Goal: Task Accomplishment & Management: Complete application form

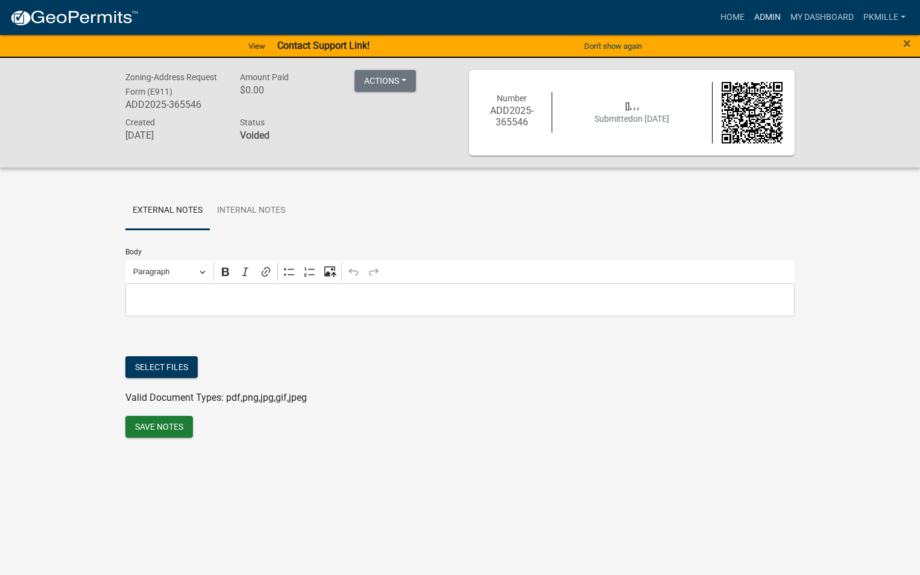
click at [752, 8] on link "Admin" at bounding box center [767, 17] width 36 height 23
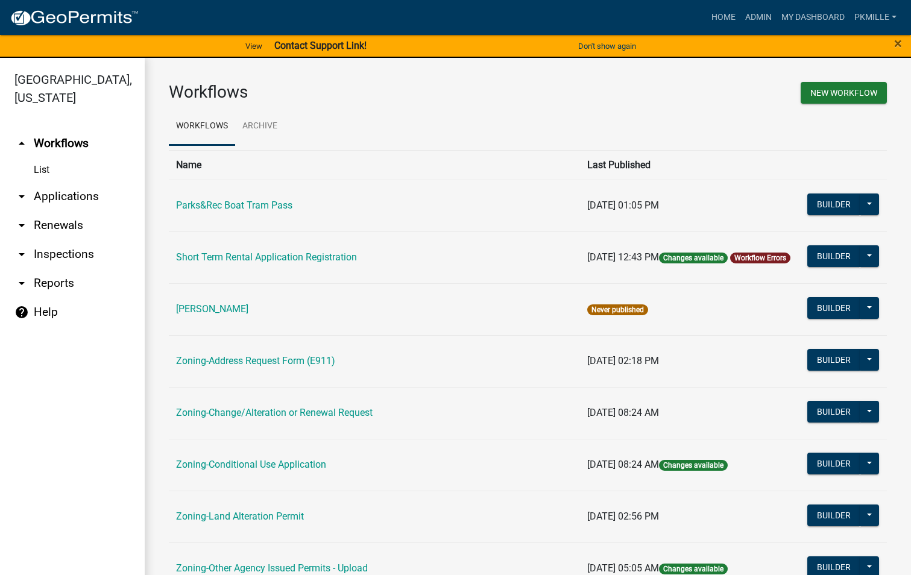
click at [70, 193] on link "arrow_drop_down Applications" at bounding box center [72, 196] width 145 height 29
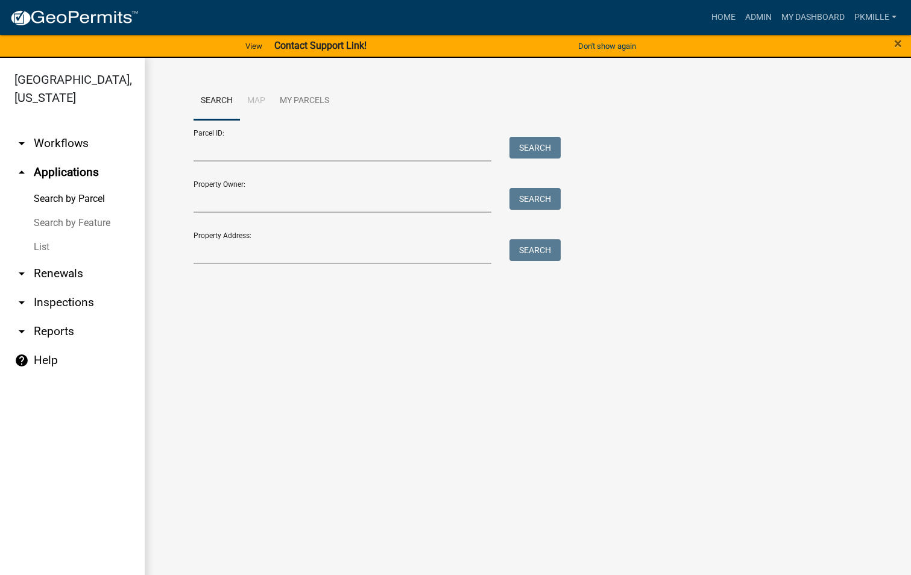
click at [42, 251] on link "List" at bounding box center [72, 247] width 145 height 24
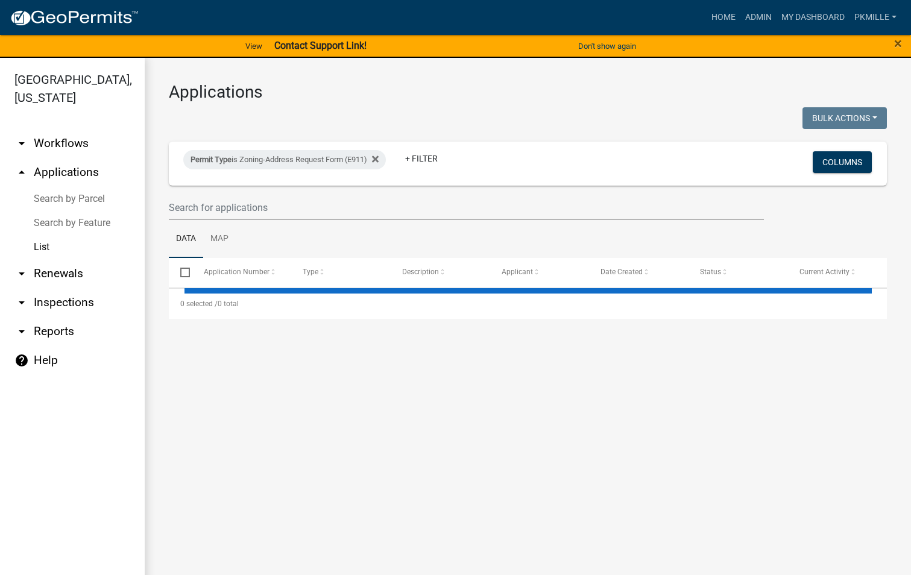
select select "2: 50"
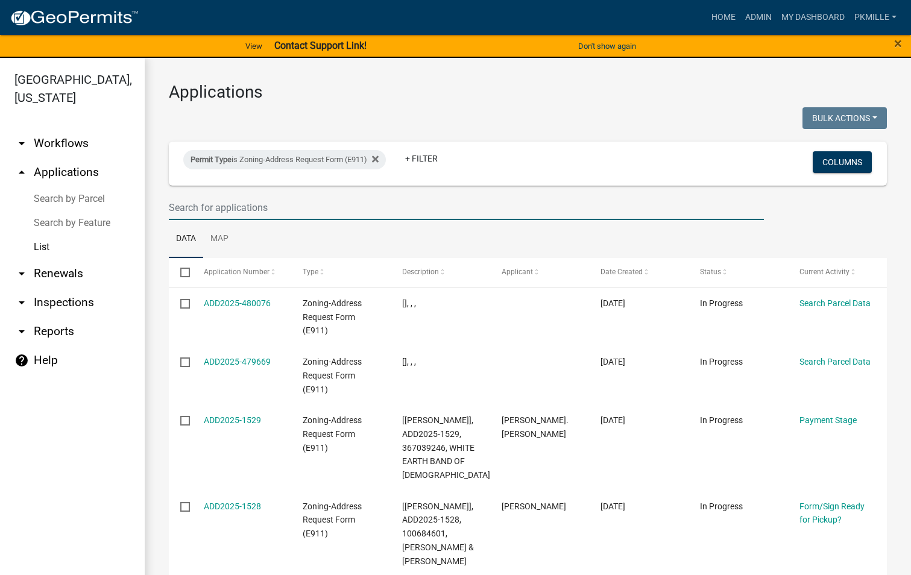
click at [170, 204] on input "text" at bounding box center [466, 207] width 595 height 25
type input "1512"
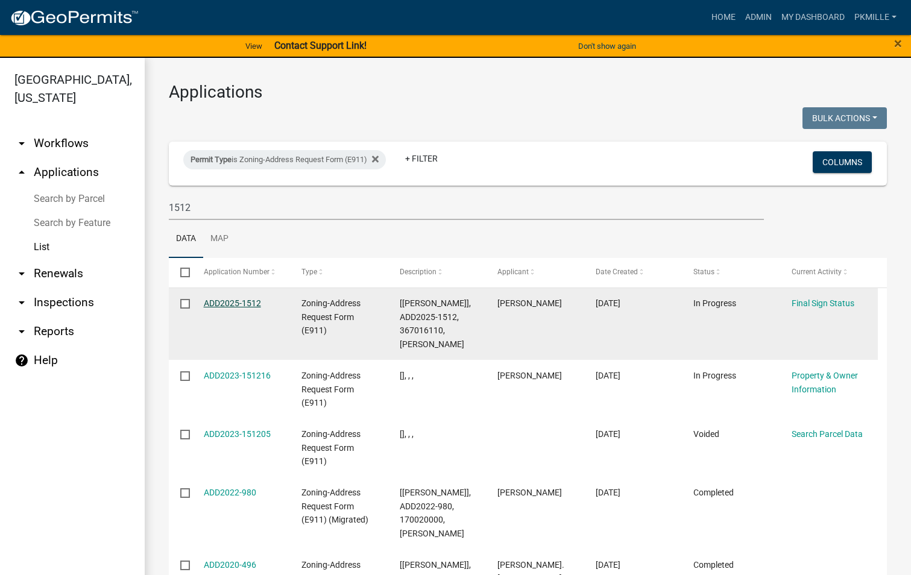
click at [228, 305] on link "ADD2025-1512" at bounding box center [232, 303] width 57 height 10
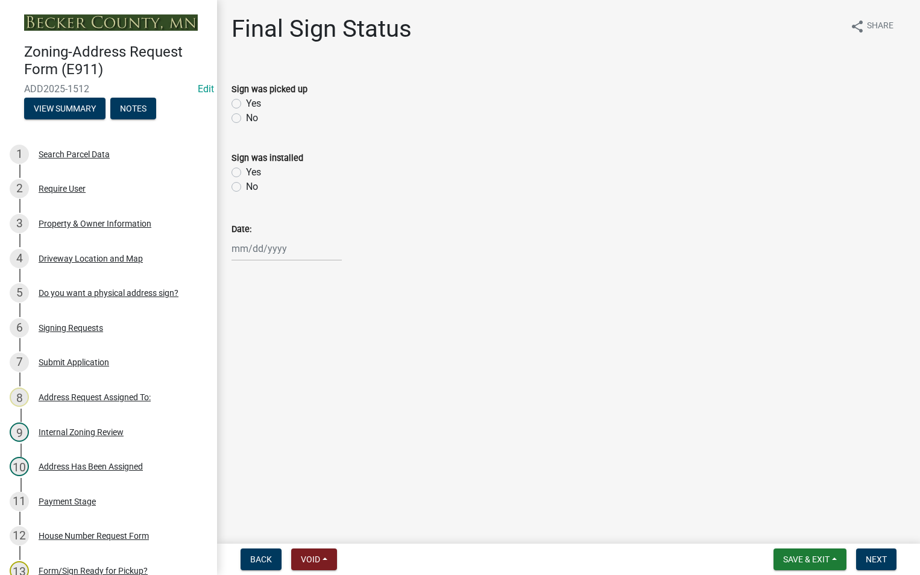
click at [245, 109] on div "Yes" at bounding box center [568, 103] width 674 height 14
click at [248, 105] on label "Yes" at bounding box center [253, 103] width 15 height 14
click at [248, 104] on input "Yes" at bounding box center [250, 100] width 8 height 8
radio input "true"
click at [237, 251] on div at bounding box center [286, 248] width 110 height 25
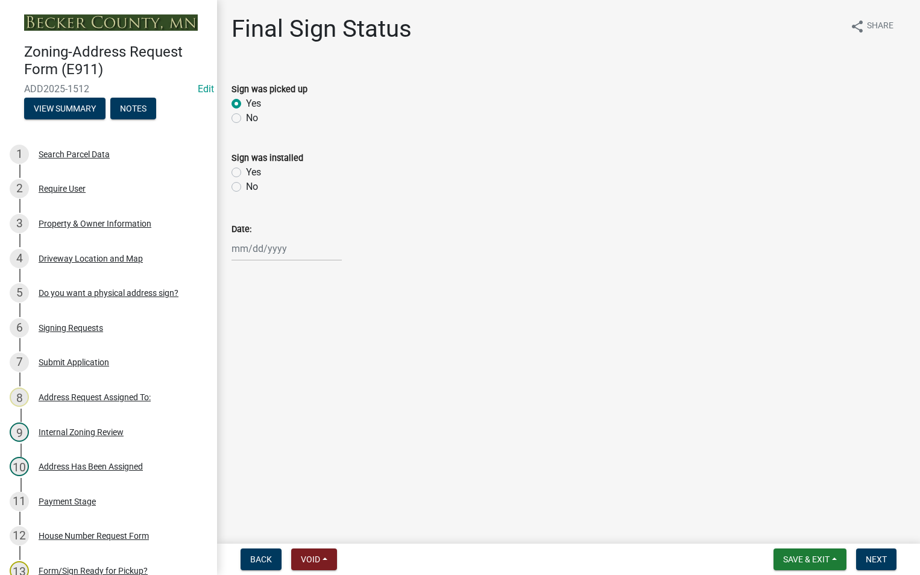
select select "9"
select select "2025"
click at [300, 353] on div "18" at bounding box center [301, 351] width 19 height 19
type input "[DATE]"
click at [811, 558] on span "Save & Exit" at bounding box center [806, 560] width 46 height 10
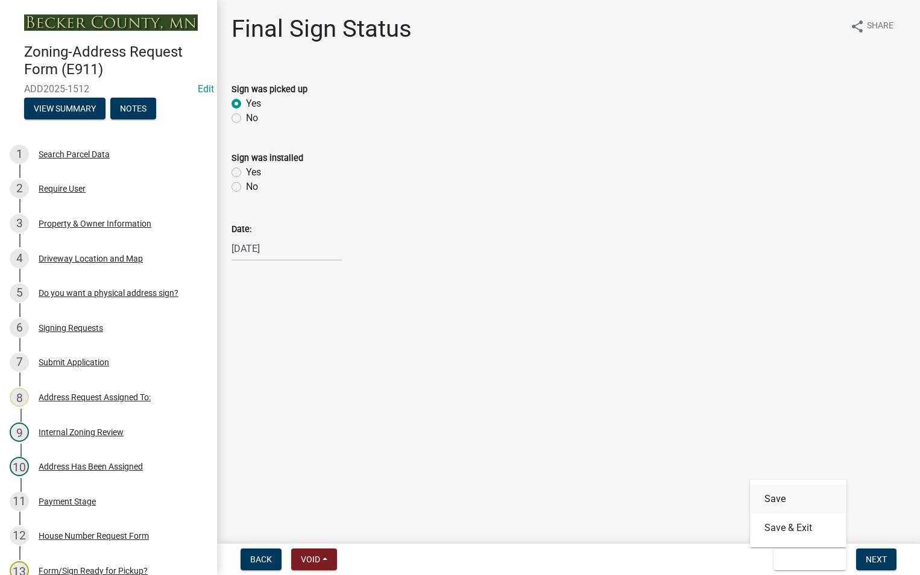
click at [808, 511] on button "Save" at bounding box center [798, 499] width 96 height 29
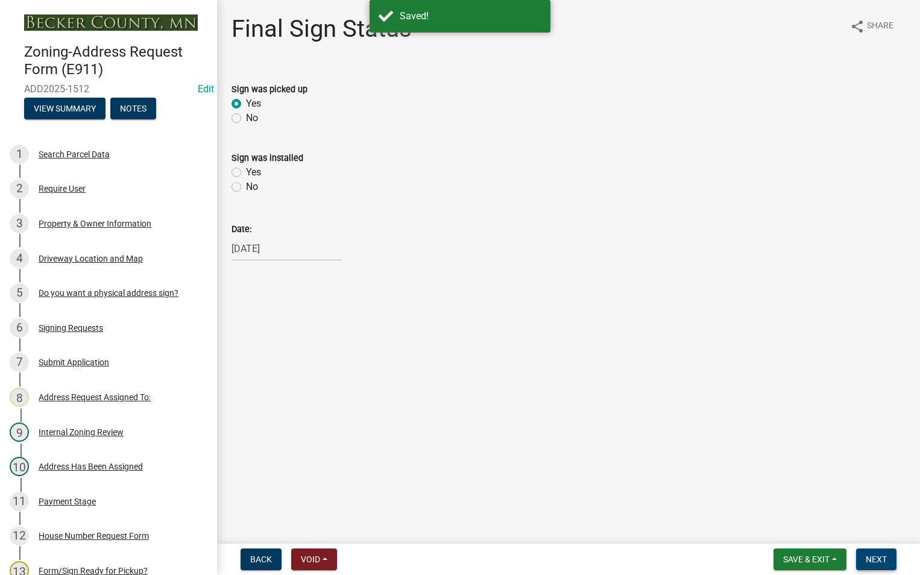
click at [886, 564] on span "Next" at bounding box center [876, 560] width 21 height 10
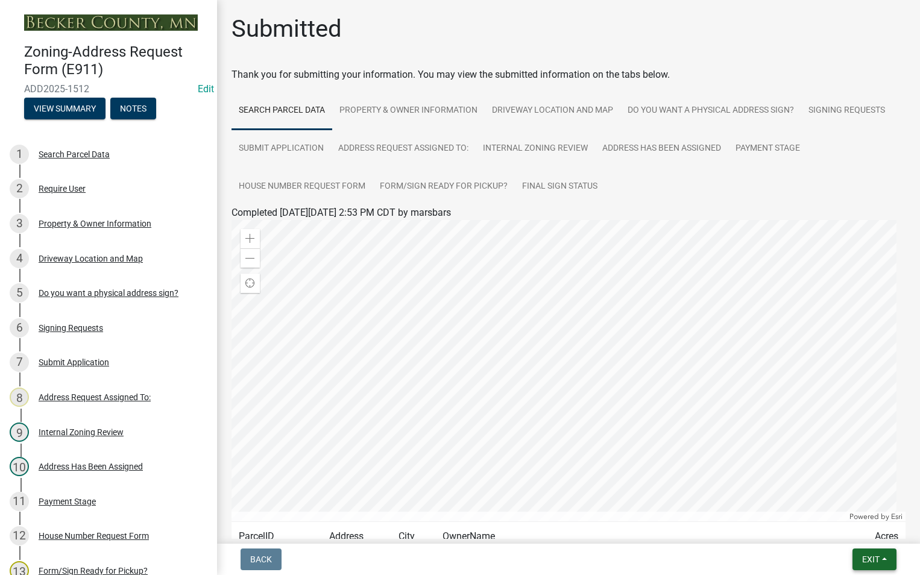
click at [871, 561] on span "Exit" at bounding box center [870, 560] width 17 height 10
click at [874, 528] on button "Save & Exit" at bounding box center [848, 528] width 96 height 29
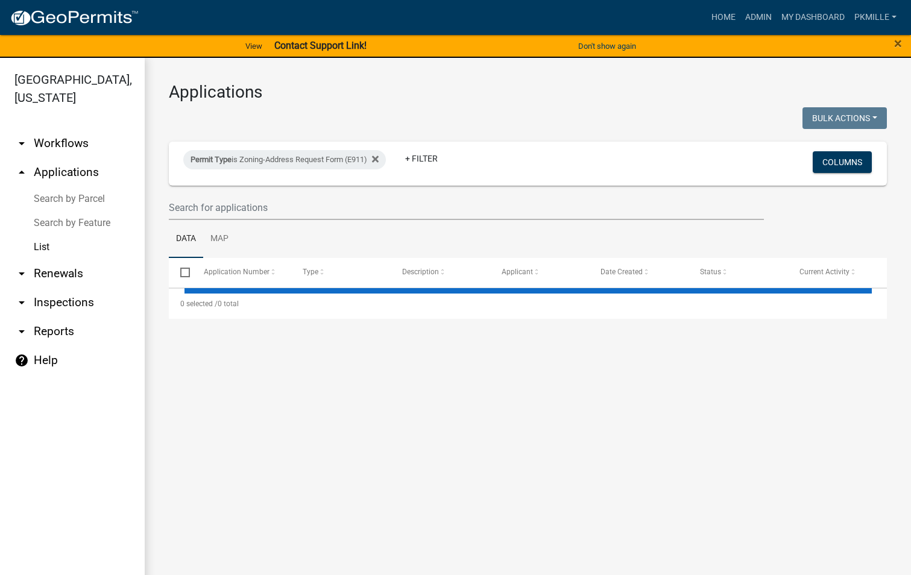
select select "2: 50"
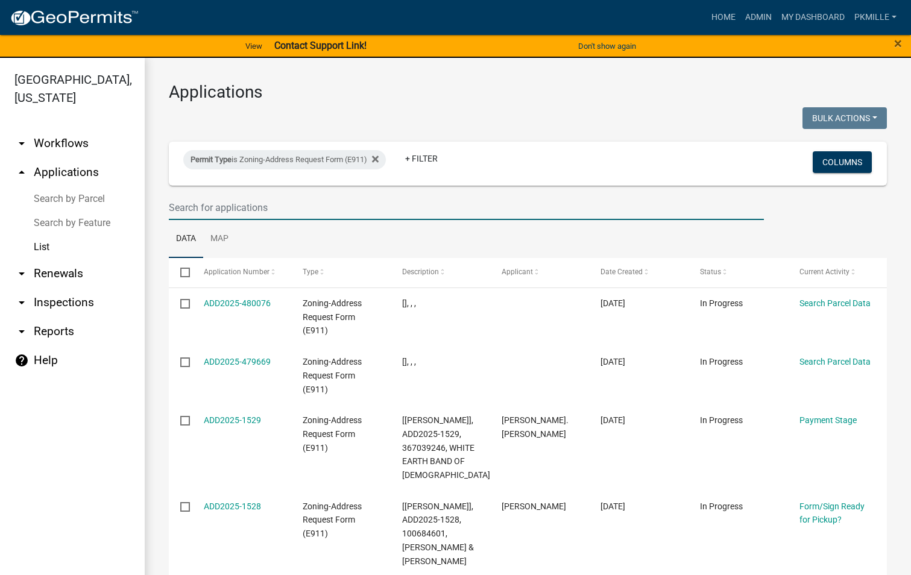
click at [195, 204] on input "text" at bounding box center [466, 207] width 595 height 25
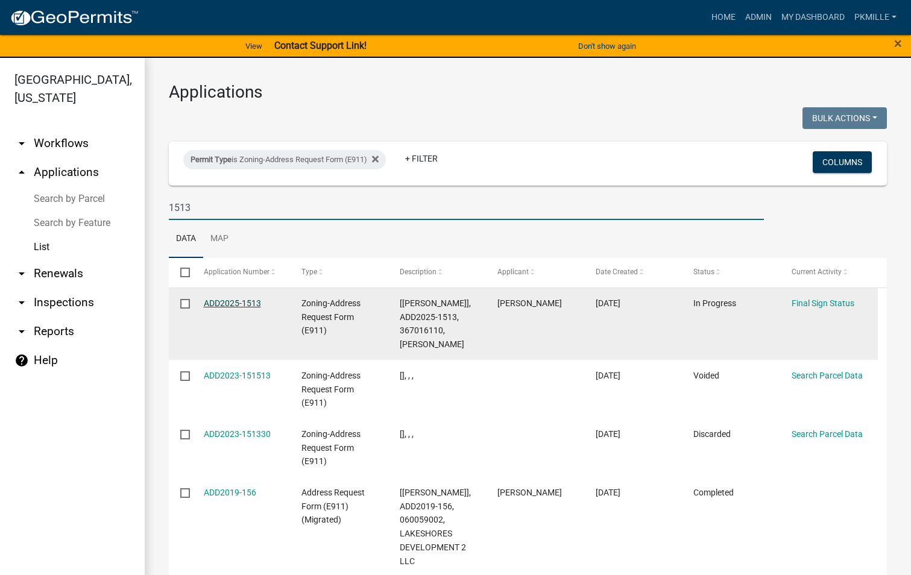
type input "1513"
click at [209, 302] on link "ADD2025-1513" at bounding box center [232, 303] width 57 height 10
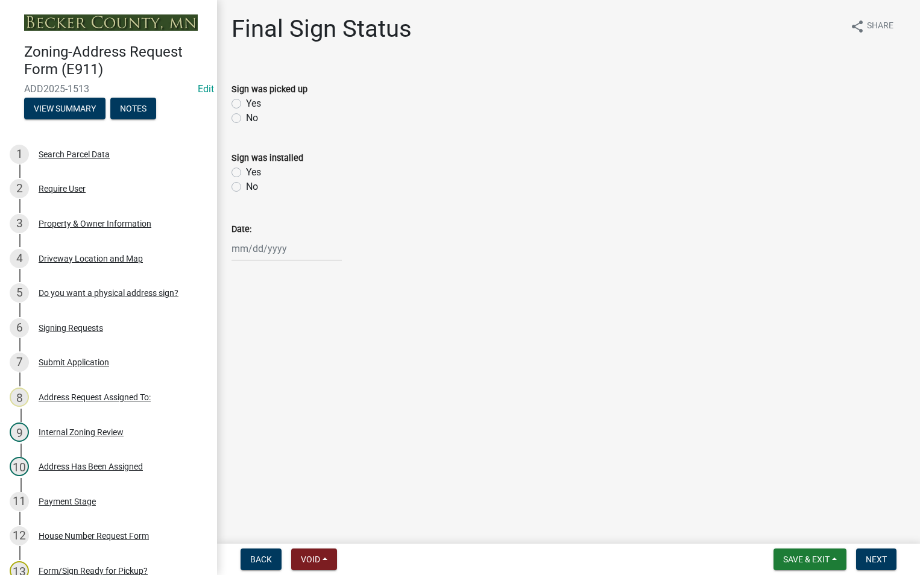
click at [255, 95] on div "Sign was picked up" at bounding box center [568, 89] width 674 height 14
click at [257, 102] on label "Yes" at bounding box center [253, 103] width 15 height 14
click at [254, 102] on input "Yes" at bounding box center [250, 100] width 8 height 8
radio input "true"
click at [241, 247] on div at bounding box center [286, 248] width 110 height 25
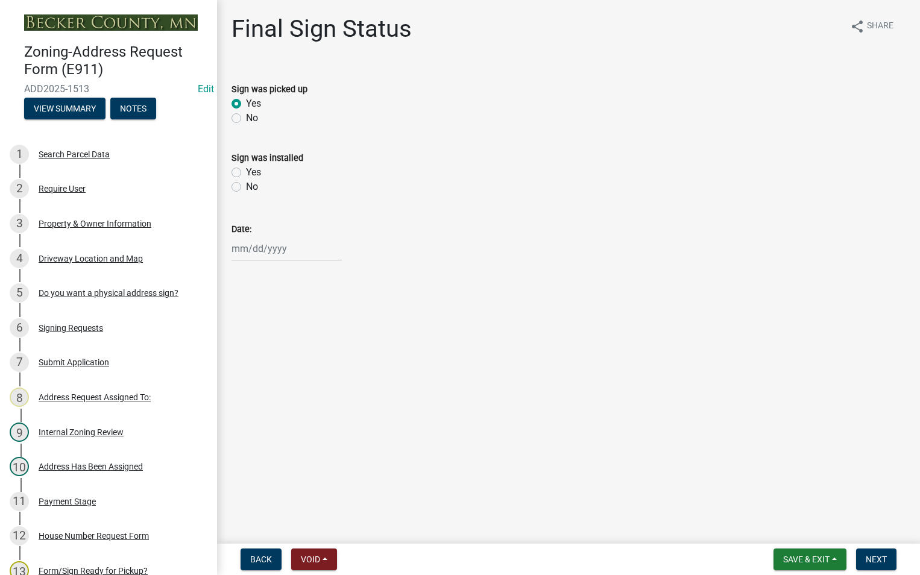
select select "9"
select select "2025"
click at [304, 350] on div "18" at bounding box center [301, 351] width 19 height 19
type input "[DATE]"
click at [839, 562] on button "Save & Exit" at bounding box center [809, 560] width 73 height 22
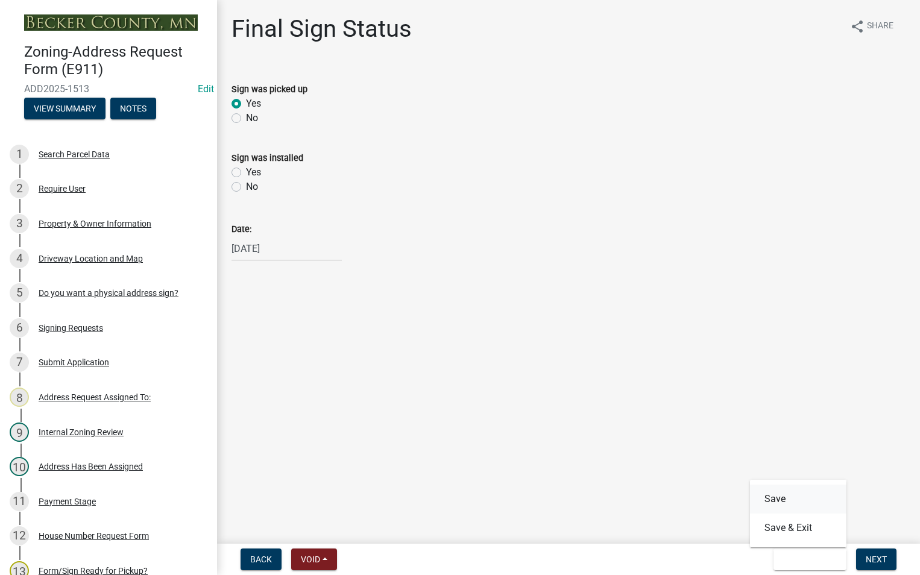
click at [800, 502] on button "Save" at bounding box center [798, 499] width 96 height 29
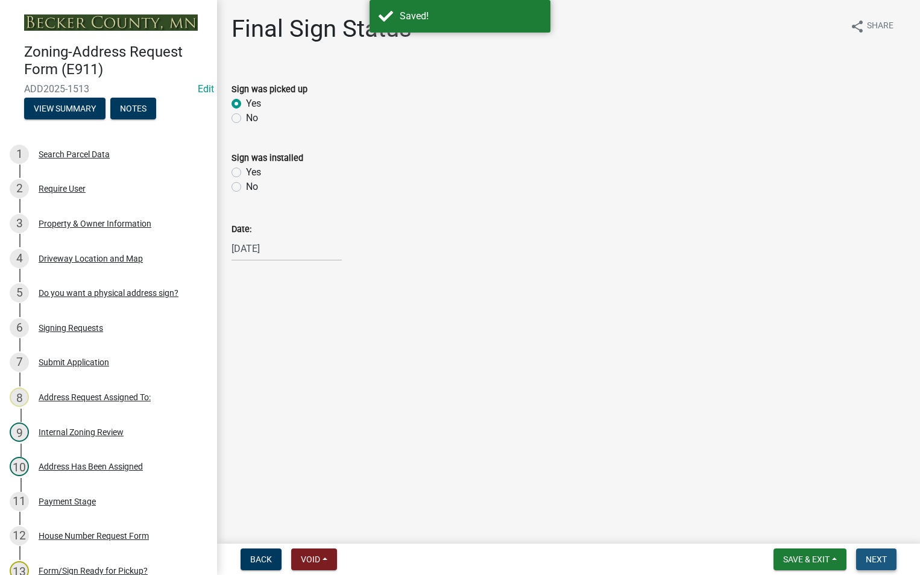
click at [876, 559] on span "Next" at bounding box center [876, 560] width 21 height 10
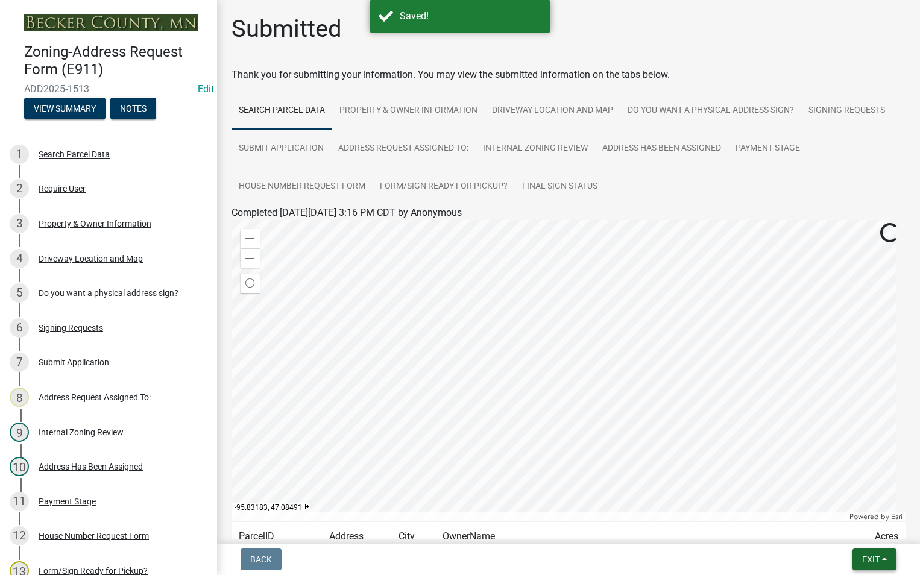
click at [874, 561] on span "Exit" at bounding box center [870, 560] width 17 height 10
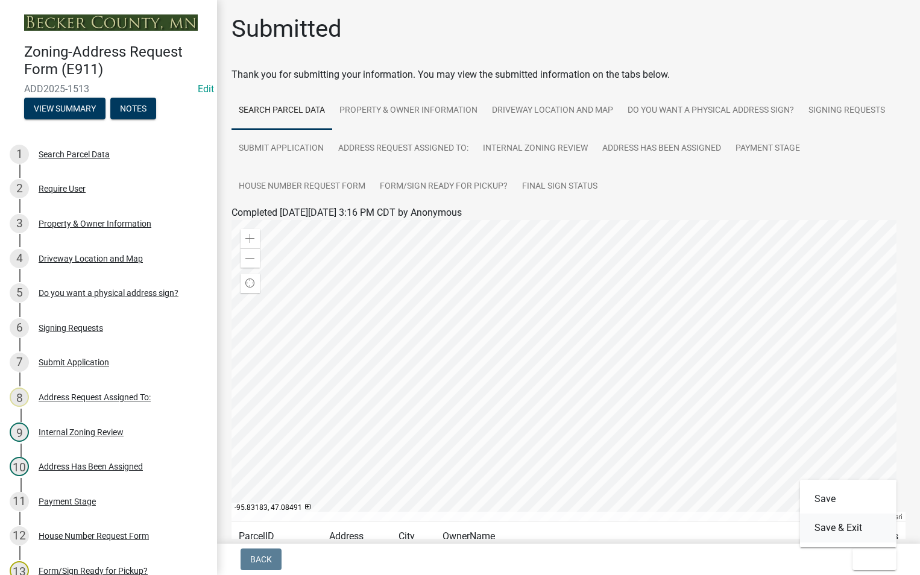
click at [857, 534] on button "Save & Exit" at bounding box center [848, 528] width 96 height 29
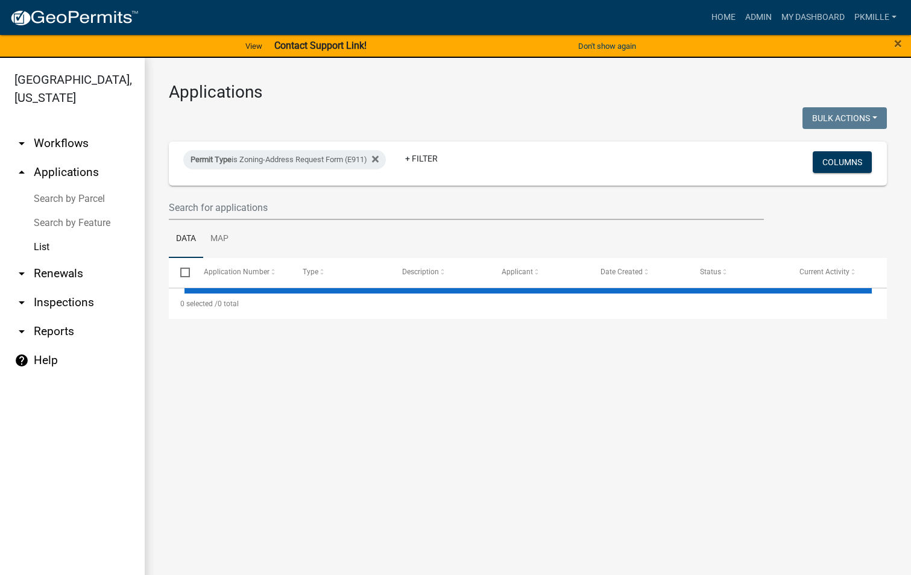
select select "2: 50"
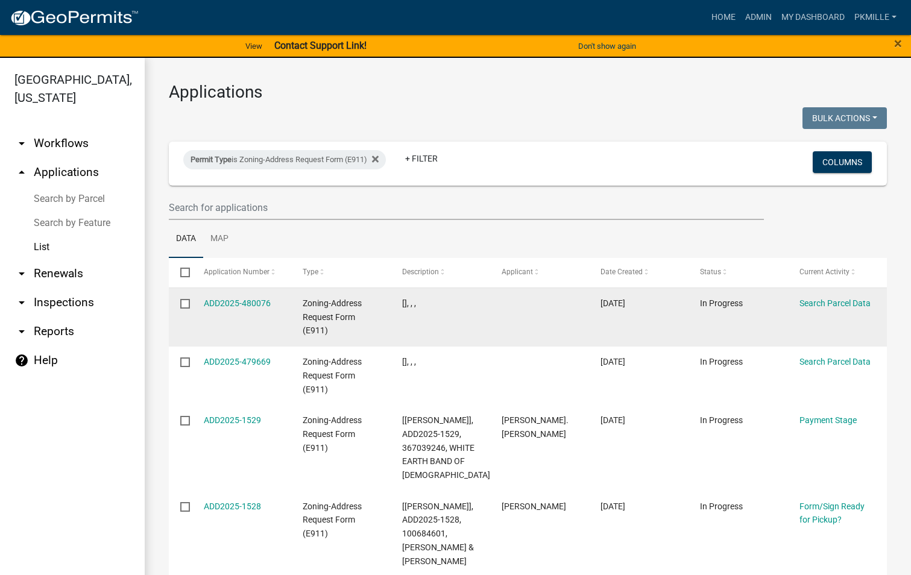
scroll to position [60, 0]
